Goal: Information Seeking & Learning: Learn about a topic

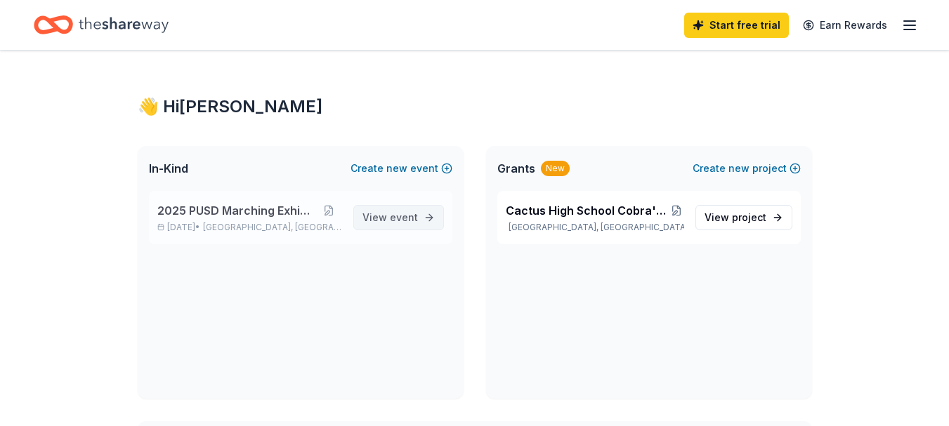
click at [398, 224] on span "View event" at bounding box center [389, 217] width 55 height 17
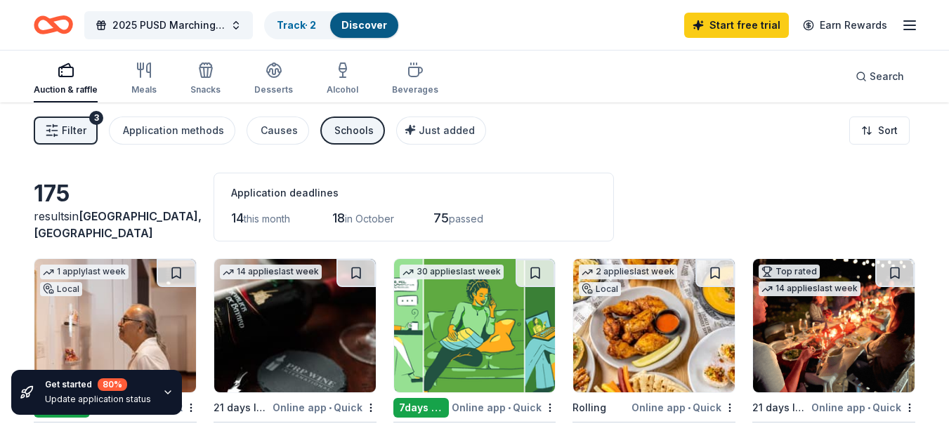
click at [157, 89] on div "Auction & raffle Meals Snacks Desserts Alcohol Beverages" at bounding box center [236, 79] width 405 height 46
click at [133, 86] on div "Meals" at bounding box center [143, 89] width 25 height 11
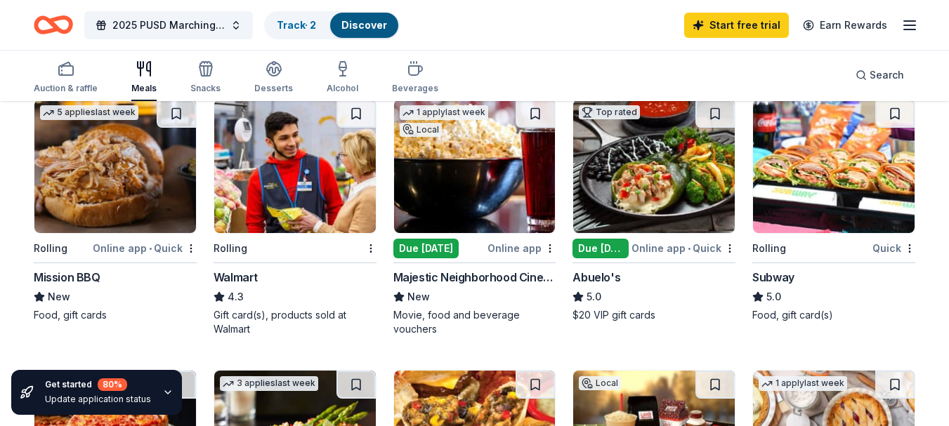
scroll to position [703, 0]
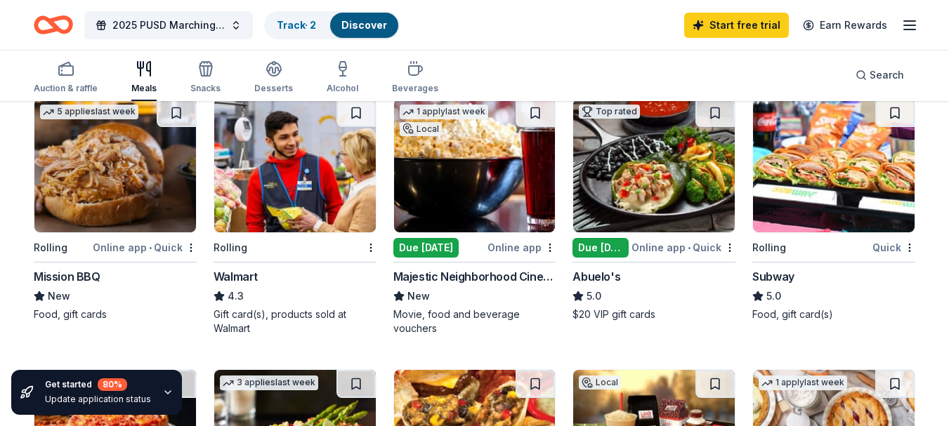
click at [479, 282] on div "Majestic Neighborhood Cinema Grill" at bounding box center [474, 276] width 163 height 17
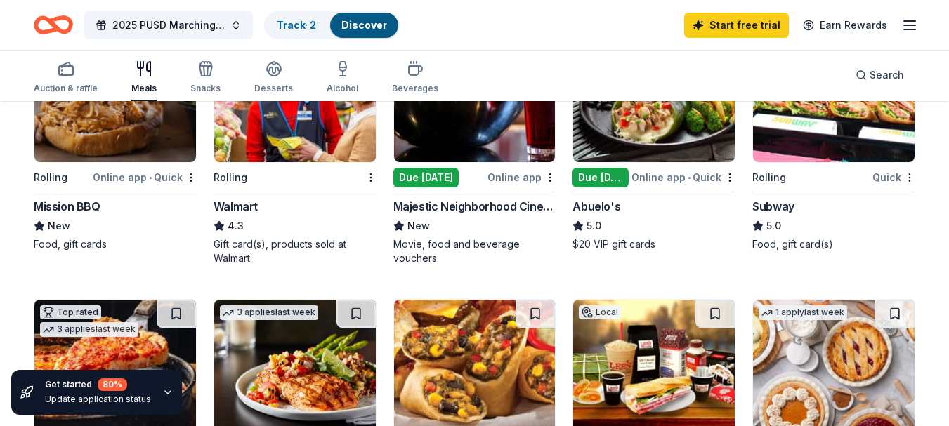
scroll to position [422, 0]
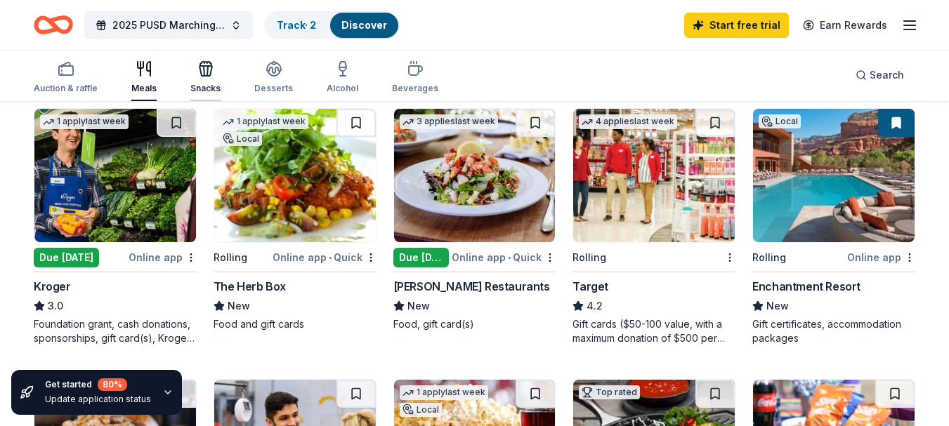
click at [195, 80] on div "Snacks" at bounding box center [205, 77] width 30 height 34
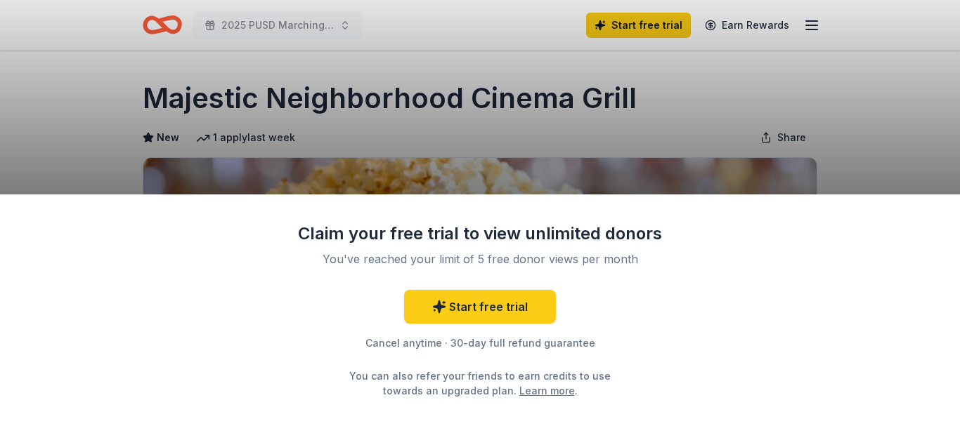
click at [866, 133] on div "Claim your free trial to view unlimited donors You've reached your limit of 5 f…" at bounding box center [480, 213] width 960 height 426
click at [866, 131] on div "Claim your free trial to view unlimited donors You've reached your limit of 5 f…" at bounding box center [480, 213] width 960 height 426
